Goal: Information Seeking & Learning: Learn about a topic

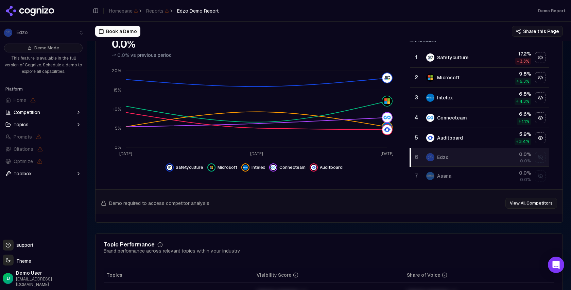
scroll to position [135, 0]
click at [536, 138] on div "Hide auditboard data" at bounding box center [541, 138] width 10 height 10
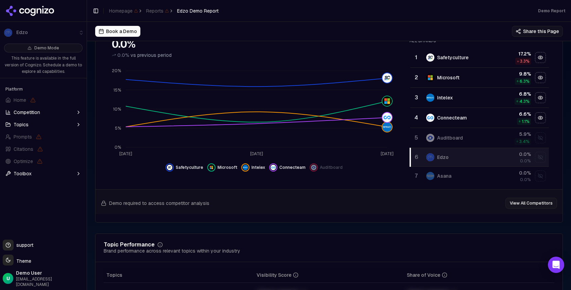
click at [536, 138] on div "Show auditboard data" at bounding box center [541, 138] width 10 height 10
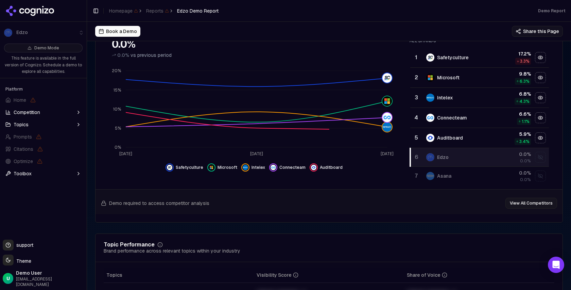
click at [536, 138] on div "Hide auditboard data" at bounding box center [541, 138] width 10 height 10
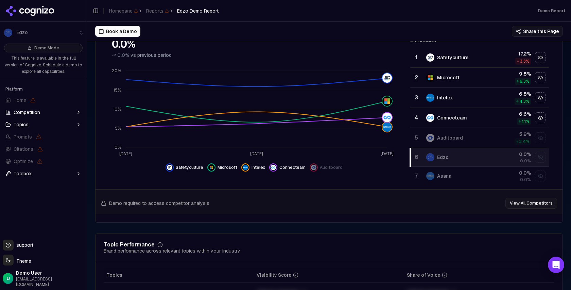
click at [536, 138] on div "Show auditboard data" at bounding box center [541, 138] width 10 height 10
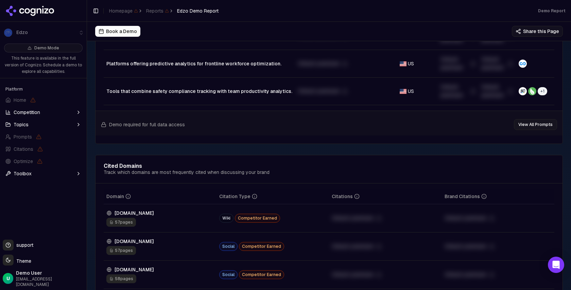
scroll to position [700, 0]
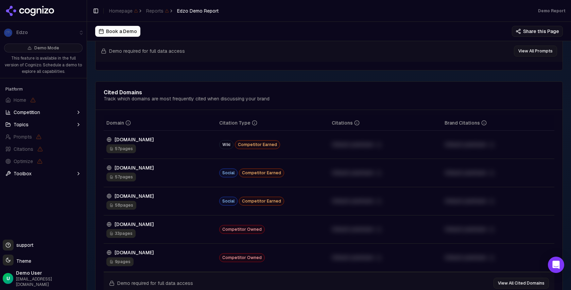
click at [124, 153] on span "57 pages" at bounding box center [121, 148] width 30 height 9
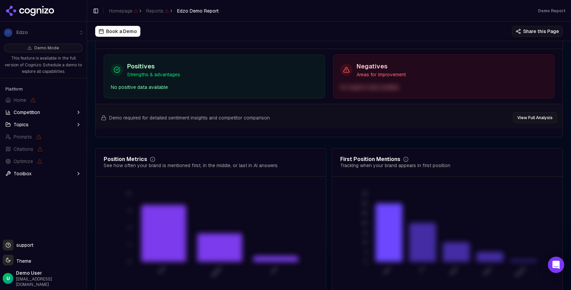
scroll to position [1324, 0]
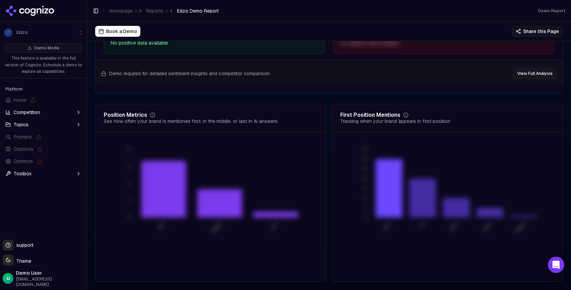
click at [17, 267] on html "Edzo Demo Mode This feature is available in the full version of Cognizo. Schedu…" at bounding box center [285, 145] width 571 height 290
click at [18, 225] on div "Light" at bounding box center [24, 229] width 40 height 11
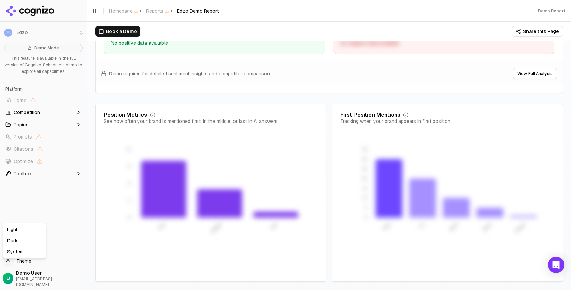
click at [29, 266] on html "Edzo Demo Mode This feature is available in the full version of Cognizo. Schedu…" at bounding box center [285, 145] width 571 height 290
click at [23, 249] on div "System" at bounding box center [24, 251] width 40 height 11
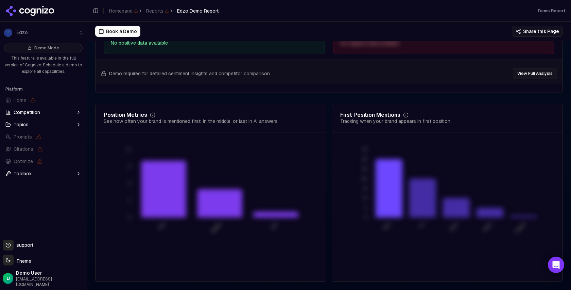
click at [18, 175] on span "Toolbox" at bounding box center [23, 173] width 18 height 7
click at [38, 124] on button "Topics" at bounding box center [43, 124] width 81 height 11
click at [36, 115] on span "Competition" at bounding box center [27, 112] width 27 height 7
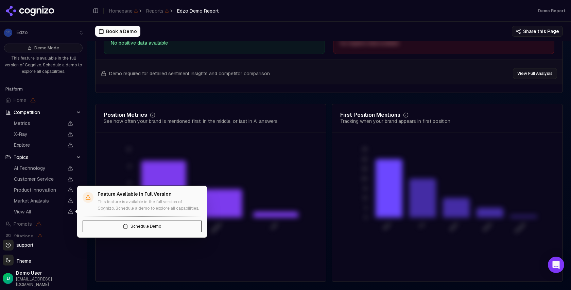
click at [31, 211] on span "View All" at bounding box center [39, 211] width 50 height 7
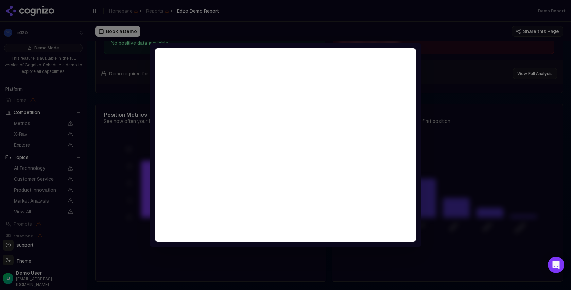
click at [450, 98] on div at bounding box center [285, 145] width 571 height 290
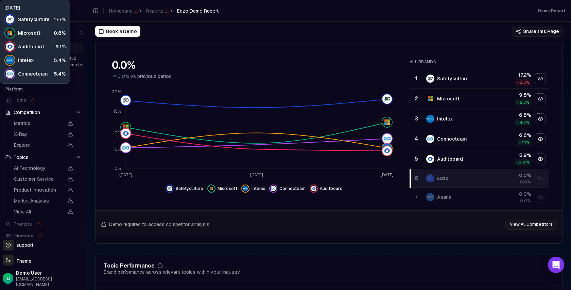
scroll to position [0, 0]
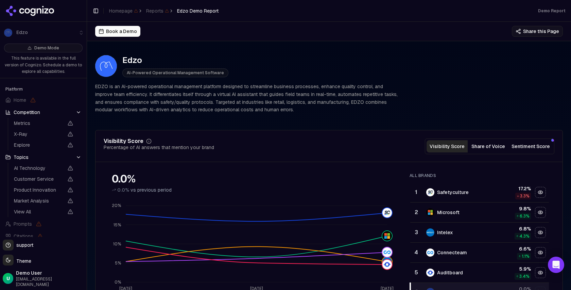
click at [16, 34] on li "Edzo" at bounding box center [43, 32] width 87 height 16
click at [24, 33] on li "Edzo" at bounding box center [43, 32] width 87 height 16
click at [41, 12] on icon at bounding box center [39, 10] width 5 height 5
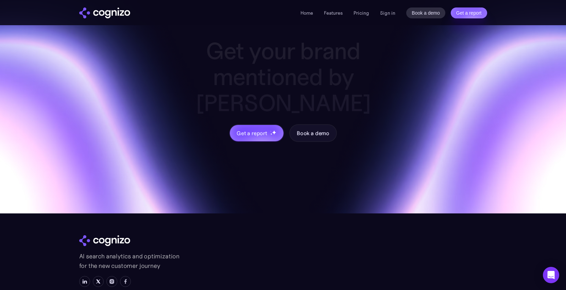
scroll to position [2676, 0]
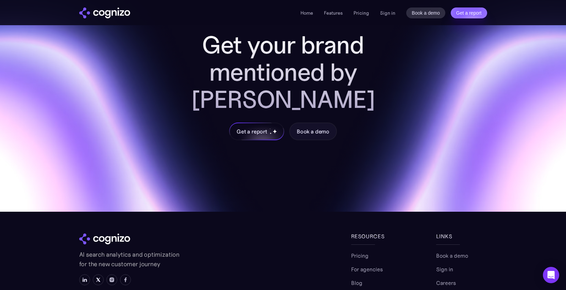
click at [259, 127] on div "Get a report" at bounding box center [252, 131] width 31 height 8
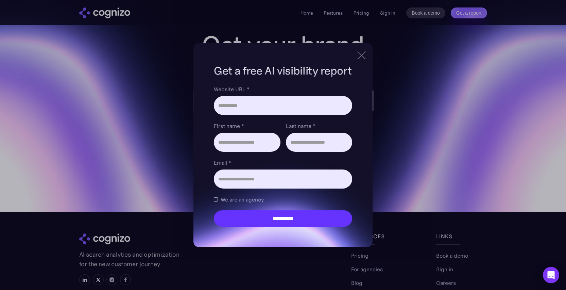
click at [364, 55] on div at bounding box center [361, 55] width 11 height 12
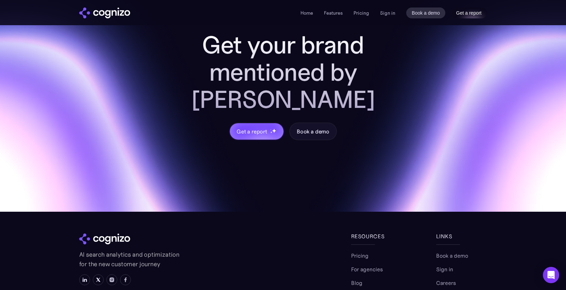
click at [472, 13] on link "Get a report" at bounding box center [469, 12] width 36 height 11
